Goal: Task Accomplishment & Management: Use online tool/utility

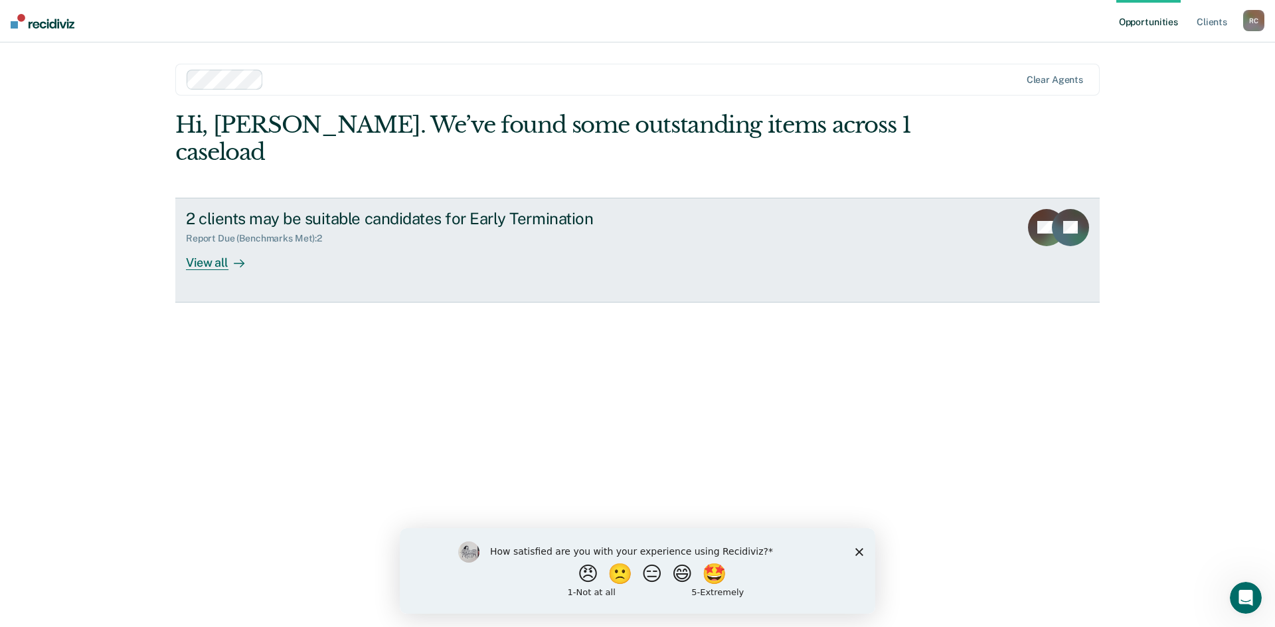
click at [208, 244] on div "View all" at bounding box center [223, 257] width 74 height 26
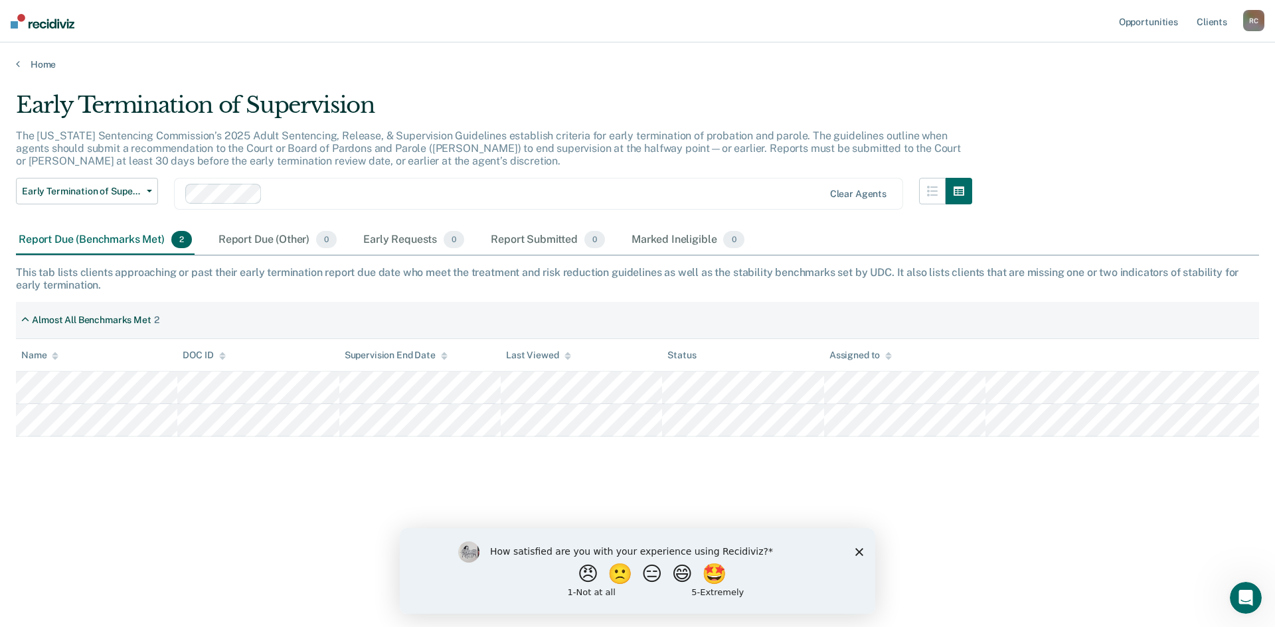
click at [860, 552] on polygon "Close survey" at bounding box center [859, 552] width 8 height 8
